Goal: Information Seeking & Learning: Compare options

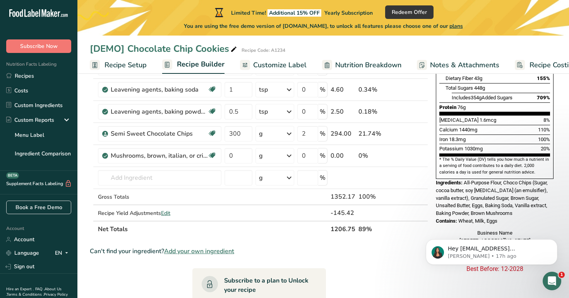
scroll to position [0, 20]
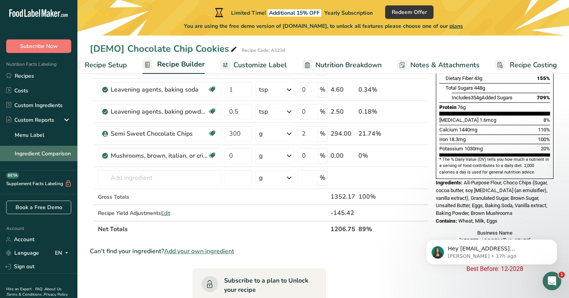
click at [44, 149] on link "Ingredient Comparison" at bounding box center [38, 153] width 77 height 15
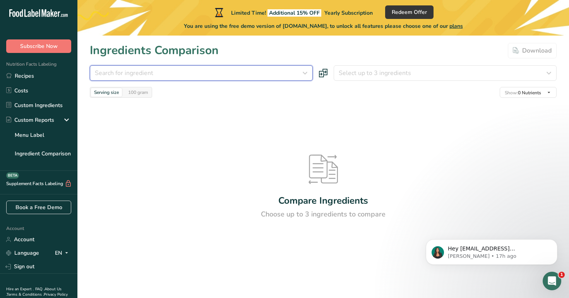
click at [264, 67] on button "Search for ingredient" at bounding box center [201, 72] width 223 height 15
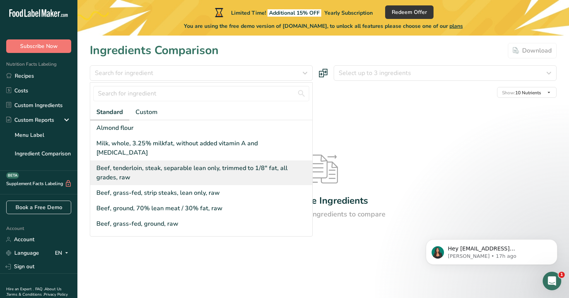
click at [243, 161] on div "Beef, tenderloin, steak, separable lean only, trimmed to 1/8" fat, all grades, …" at bounding box center [201, 173] width 222 height 25
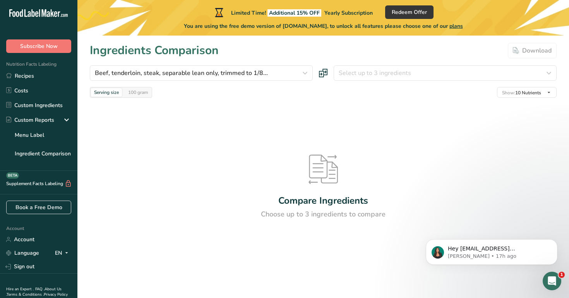
click at [406, 65] on section "Ingredients Comparison Download Beef, tenderloin, steak, separable lean only, t…" at bounding box center [323, 163] width 492 height 254
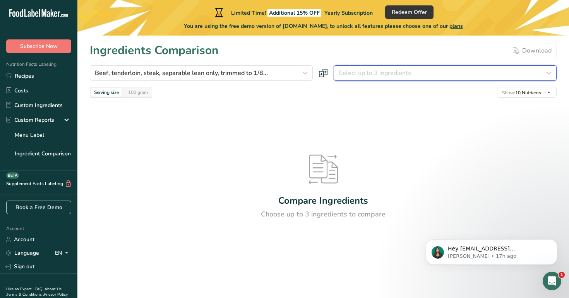
click at [406, 73] on span "Select up to 3 ingredients" at bounding box center [375, 73] width 72 height 9
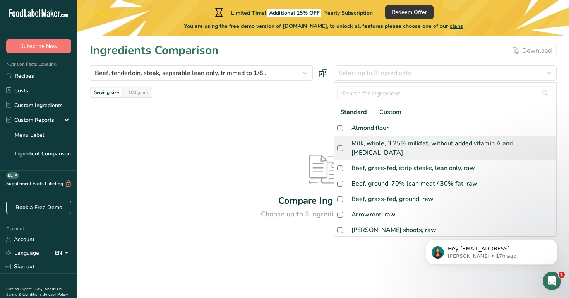
click at [403, 136] on div "Milk, whole, 3.25% milkfat, without added vitamin A and [MEDICAL_DATA]" at bounding box center [445, 148] width 222 height 25
checkbox input "true"
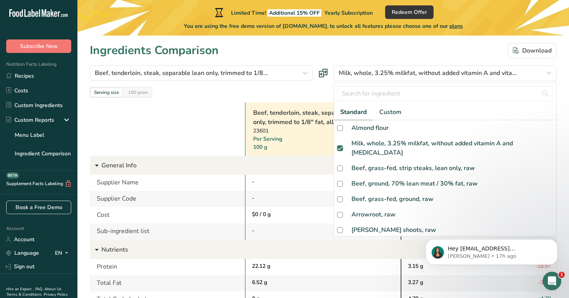
click at [374, 46] on div "Ingredients Comparison Download" at bounding box center [323, 50] width 467 height 17
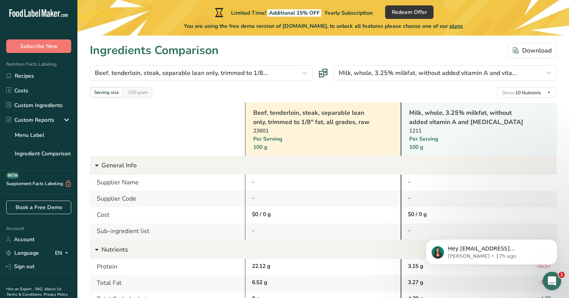
click at [300, 121] on link "Beef, tenderloin, steak, separable lean only, trimmed to 1/8" fat, all grades, …" at bounding box center [313, 117] width 120 height 19
click at [30, 79] on link "Recipes" at bounding box center [38, 76] width 77 height 15
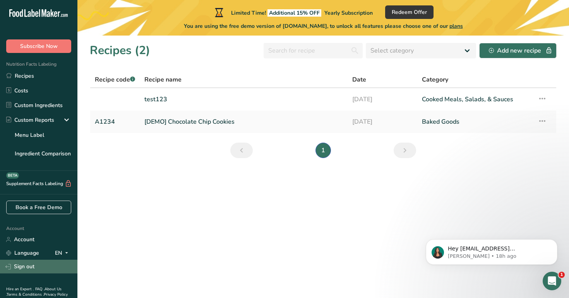
click at [59, 266] on link "Sign out" at bounding box center [38, 267] width 77 height 14
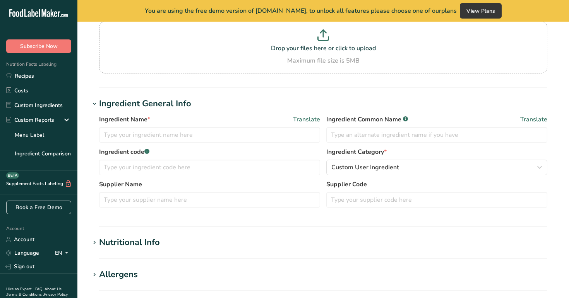
type input "Beef, tenderloin, steak, separable lean only, trimmed to 1/8" fat, all grades, …"
type input "Beef Tenderloin Steak"
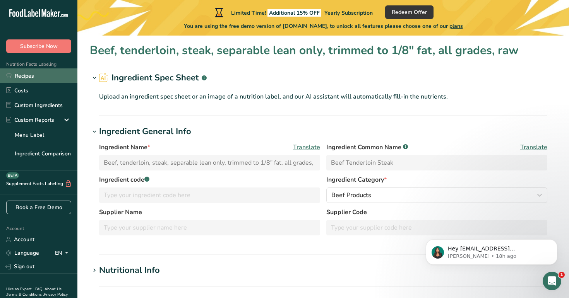
click at [40, 72] on link "Recipes" at bounding box center [38, 76] width 77 height 15
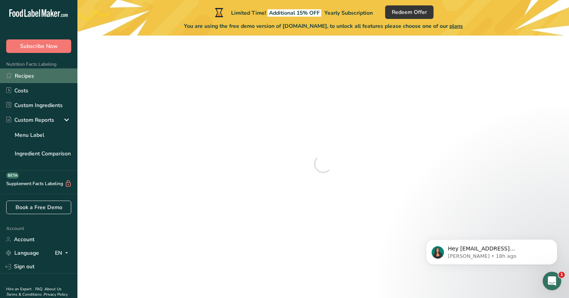
click at [40, 72] on link "Recipes" at bounding box center [38, 76] width 77 height 15
